Goal: Task Accomplishment & Management: Complete application form

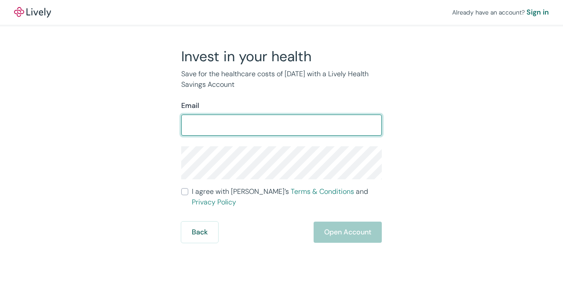
click at [201, 126] on input "Email" at bounding box center [281, 125] width 201 height 18
type input "[EMAIL_ADDRESS][DOMAIN_NAME]"
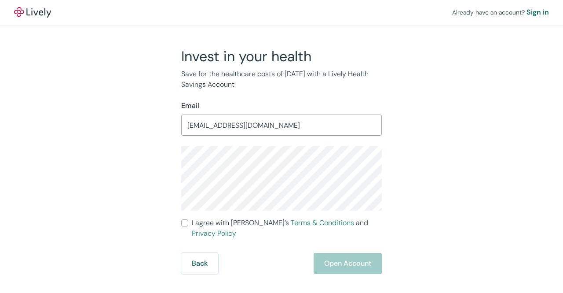
click at [182, 223] on input "I agree with Lively’s Terms & Conditions and Privacy Policy" at bounding box center [184, 222] width 7 height 7
checkbox input "true"
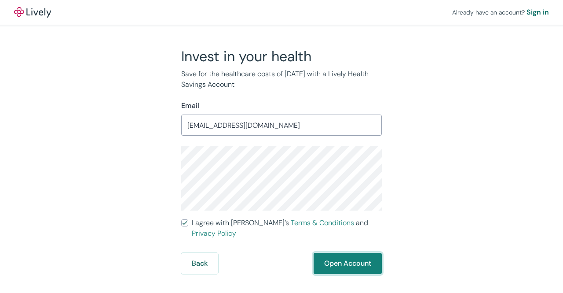
click at [357, 256] on button "Open Account" at bounding box center [348, 263] width 68 height 21
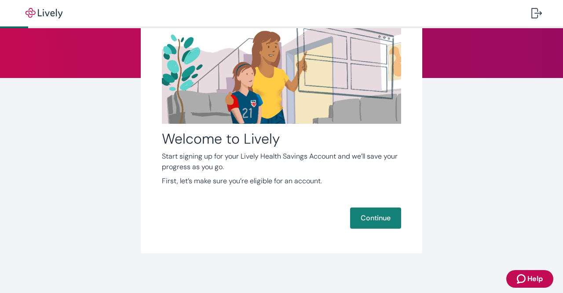
scroll to position [85, 0]
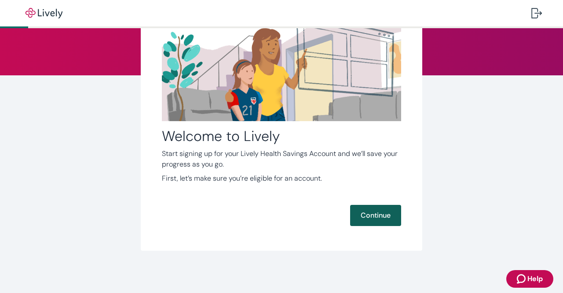
click at [373, 221] on button "Continue" at bounding box center [375, 215] width 51 height 21
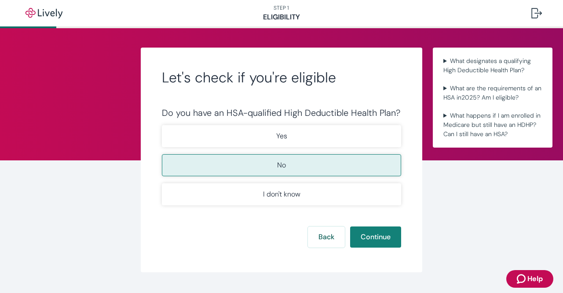
click at [260, 162] on button "No" at bounding box center [281, 165] width 239 height 22
click at [379, 243] on button "Continue" at bounding box center [375, 236] width 51 height 21
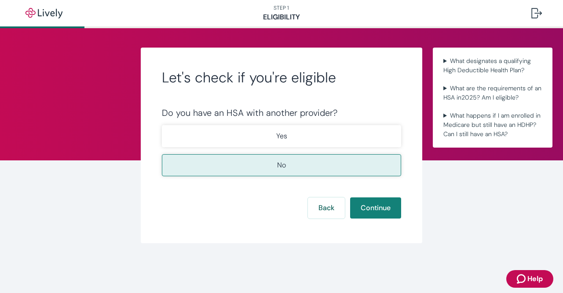
click at [288, 161] on button "No" at bounding box center [281, 165] width 239 height 22
click at [393, 214] on button "Continue" at bounding box center [375, 207] width 51 height 21
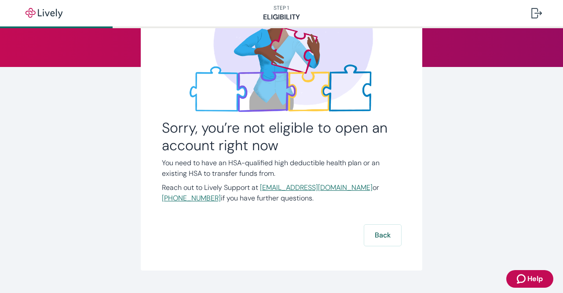
scroll to position [113, 0]
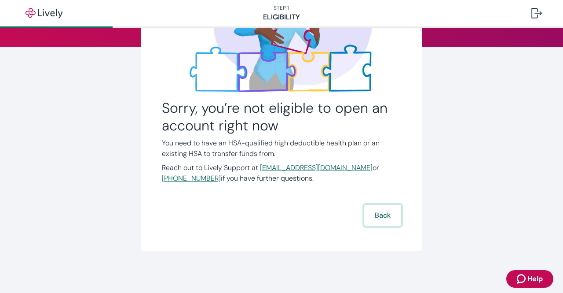
click at [389, 216] on button "Back" at bounding box center [382, 215] width 37 height 21
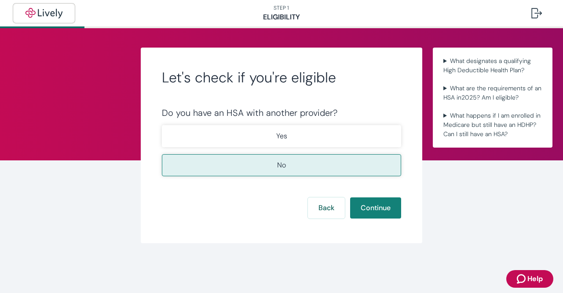
click at [38, 13] on img "button" at bounding box center [43, 13] width 49 height 11
